Goal: Task Accomplishment & Management: Manage account settings

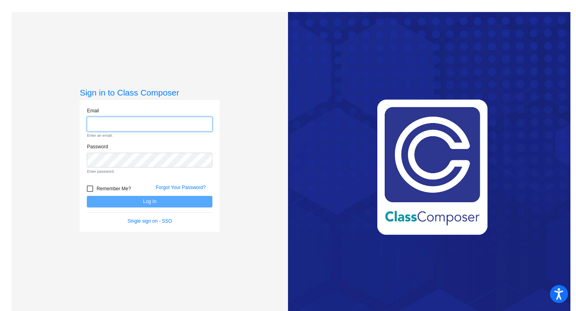
type input "lbradley@lasd.net"
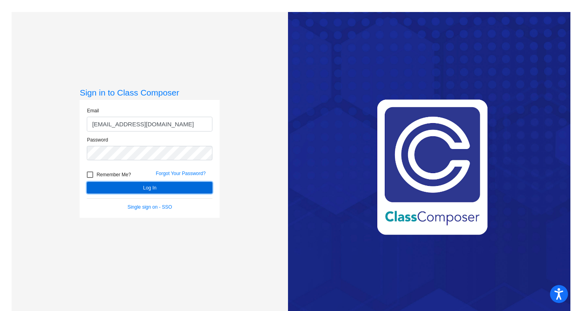
click at [164, 187] on button "Log In" at bounding box center [150, 188] width 126 height 12
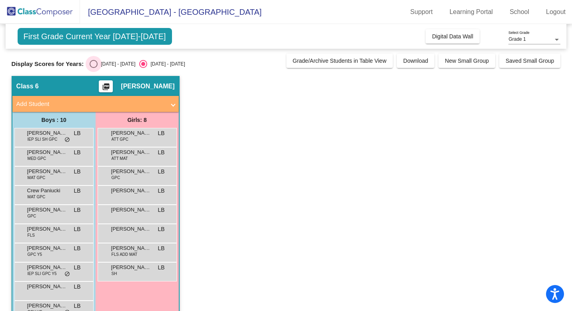
click at [108, 62] on div "[DATE] - [DATE]" at bounding box center [117, 63] width 38 height 7
click at [94, 68] on input "[DATE] - [DATE]" at bounding box center [93, 68] width 0 height 0
radio input "true"
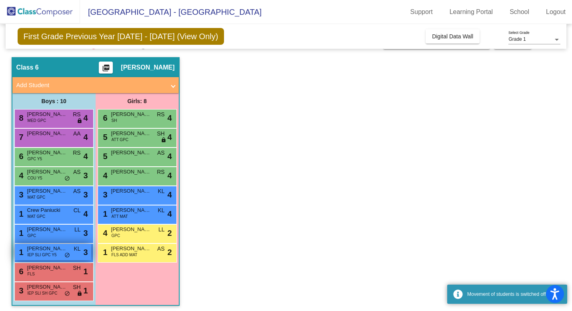
scroll to position [22, 0]
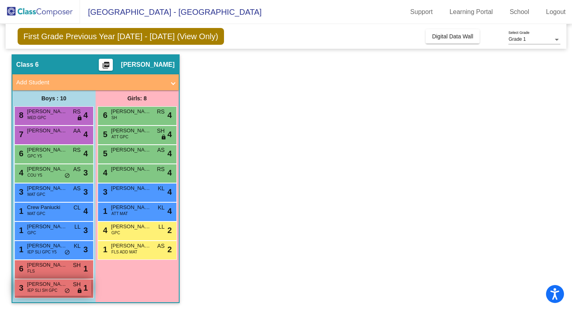
click at [40, 290] on span "IEP SLI SH GPC" at bounding box center [43, 291] width 30 height 6
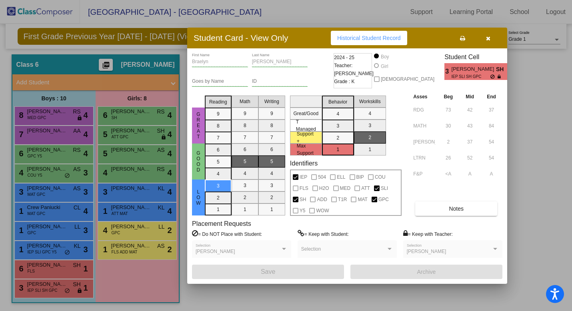
click at [494, 38] on button "button" at bounding box center [488, 38] width 26 height 14
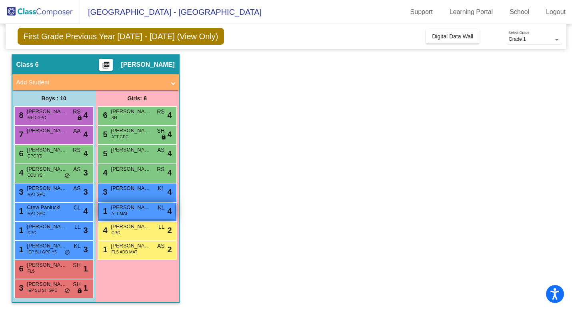
click at [131, 216] on div "1 Avelynne Gaut ATT MAT KL lock do_not_disturb_alt 4" at bounding box center [137, 211] width 76 height 16
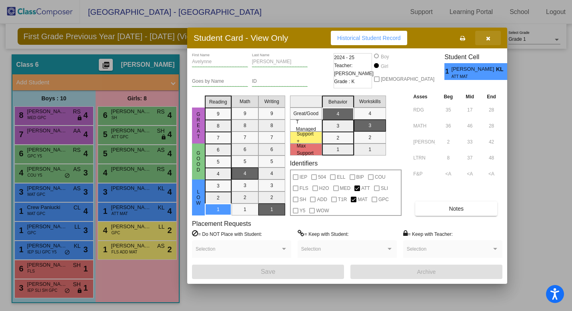
click at [486, 36] on icon "button" at bounding box center [488, 39] width 4 height 6
